Goal: Obtain resource: Obtain resource

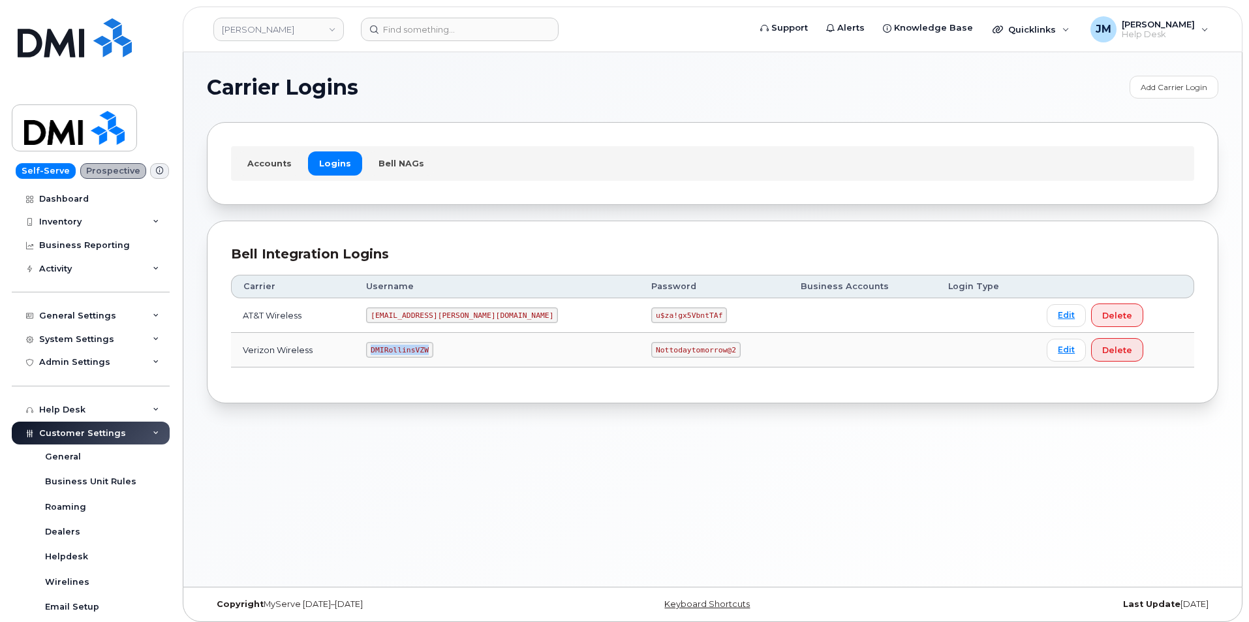
drag, startPoint x: 395, startPoint y: 348, endPoint x: 448, endPoint y: 352, distance: 53.0
click at [454, 352] on td "DMIRollinsVZW" at bounding box center [496, 350] width 285 height 35
copy code "DMIRollinsVZW"
drag, startPoint x: 652, startPoint y: 350, endPoint x: 532, endPoint y: 344, distance: 119.5
click at [532, 344] on tr "Verizon Wireless DMIRollinsVZW Nottodaytomorrow@2 Edit Delete" at bounding box center [712, 350] width 963 height 35
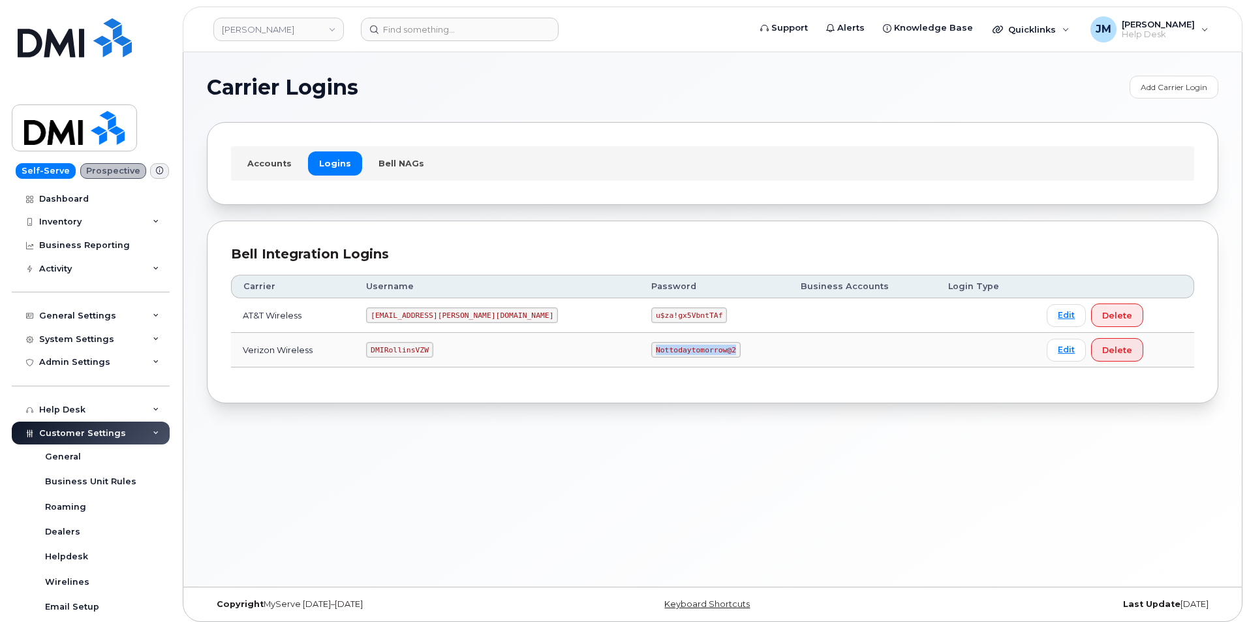
copy tr "Nottodaytomorrow@2"
click at [399, 352] on code "DMIRollinsVZW" at bounding box center [399, 350] width 67 height 16
copy code "DMIRollinsVZW"
drag, startPoint x: 651, startPoint y: 348, endPoint x: 553, endPoint y: 352, distance: 97.9
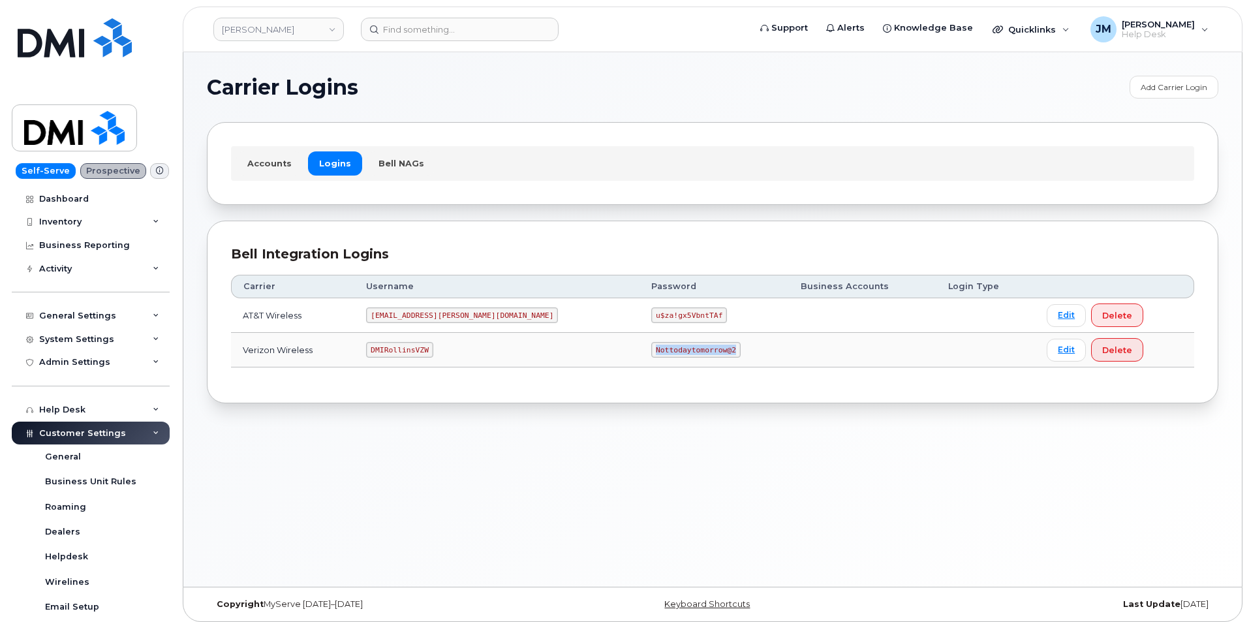
click at [553, 352] on tr "Verizon Wireless DMIRollinsVZW Nottodaytomorrow@2 Edit Delete" at bounding box center [712, 350] width 963 height 35
copy tr "Nottodaytomorrow@2"
